Goal: Task Accomplishment & Management: Manage account settings

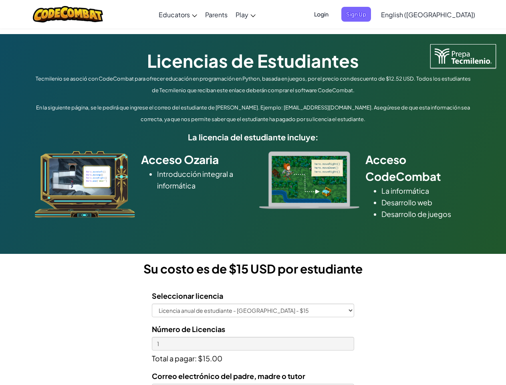
click at [253, 192] on div at bounding box center [309, 180] width 112 height 58
click at [334, 14] on span "Login" at bounding box center [321, 14] width 24 height 15
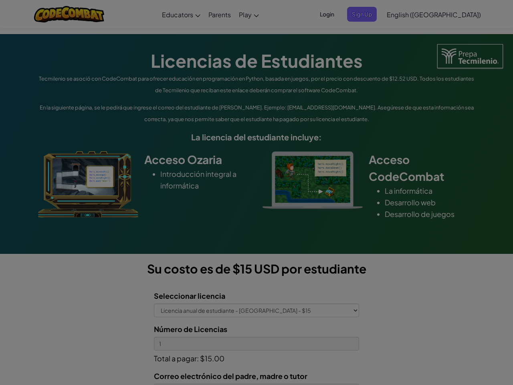
click at [0, 0] on input "Email or Username :" at bounding box center [0, 0] width 0 height 0
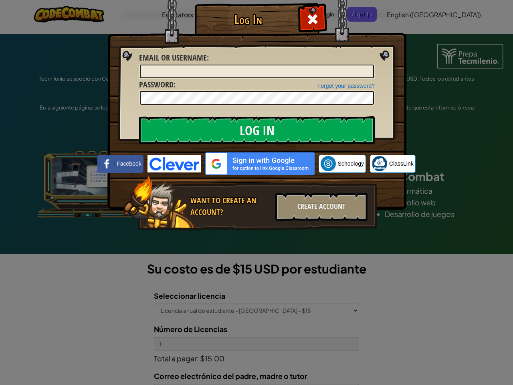
click at [405, 14] on div "Log In Unknown Error Email or Username : Forgot your password? Password : Log I…" at bounding box center [256, 192] width 513 height 385
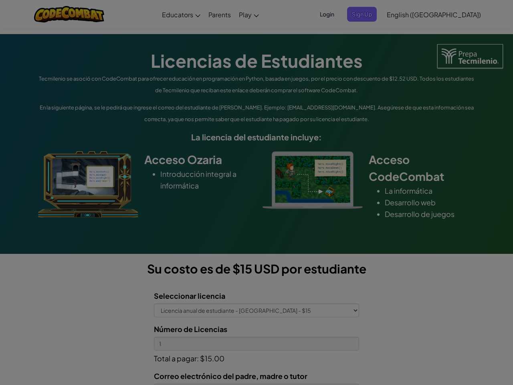
click at [405, 14] on div "Log In Unknown Error Email or Username : Forgot your password? Password : Log I…" at bounding box center [256, 192] width 513 height 385
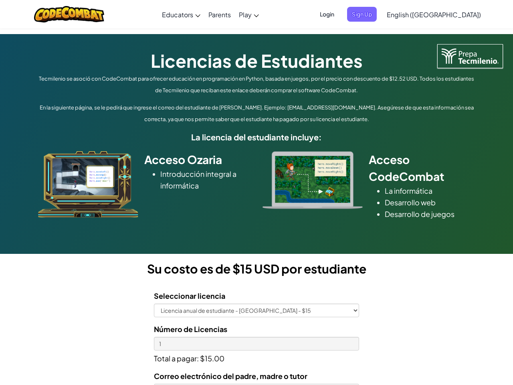
click at [448, 14] on div at bounding box center [256, 192] width 513 height 385
